Goal: Task Accomplishment & Management: Use online tool/utility

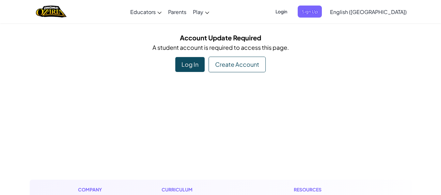
click at [186, 59] on div "Log In" at bounding box center [189, 64] width 29 height 15
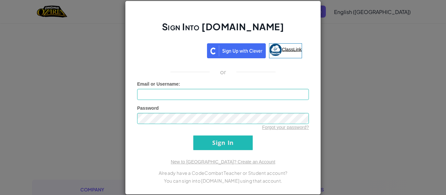
click at [282, 49] on span "ClassLink" at bounding box center [292, 49] width 20 height 5
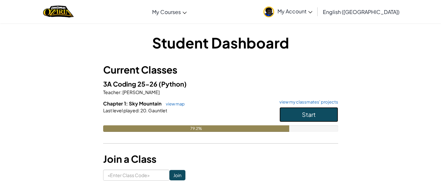
click at [320, 116] on button "Start" at bounding box center [308, 114] width 59 height 15
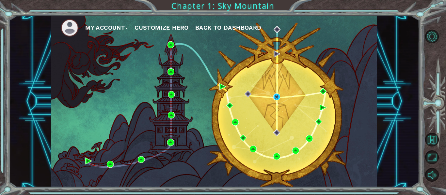
click at [277, 92] on div "My Account Customize Hero Back to Dashboard" at bounding box center [214, 102] width 326 height 172
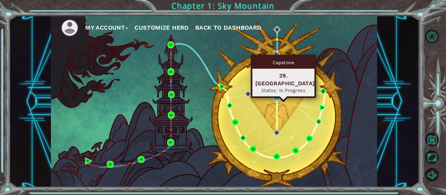
click at [276, 96] on img at bounding box center [276, 97] width 7 height 7
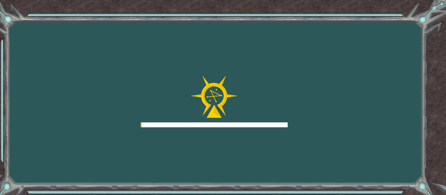
click at [273, 97] on div at bounding box center [214, 102] width 147 height 52
